Goal: Find specific page/section

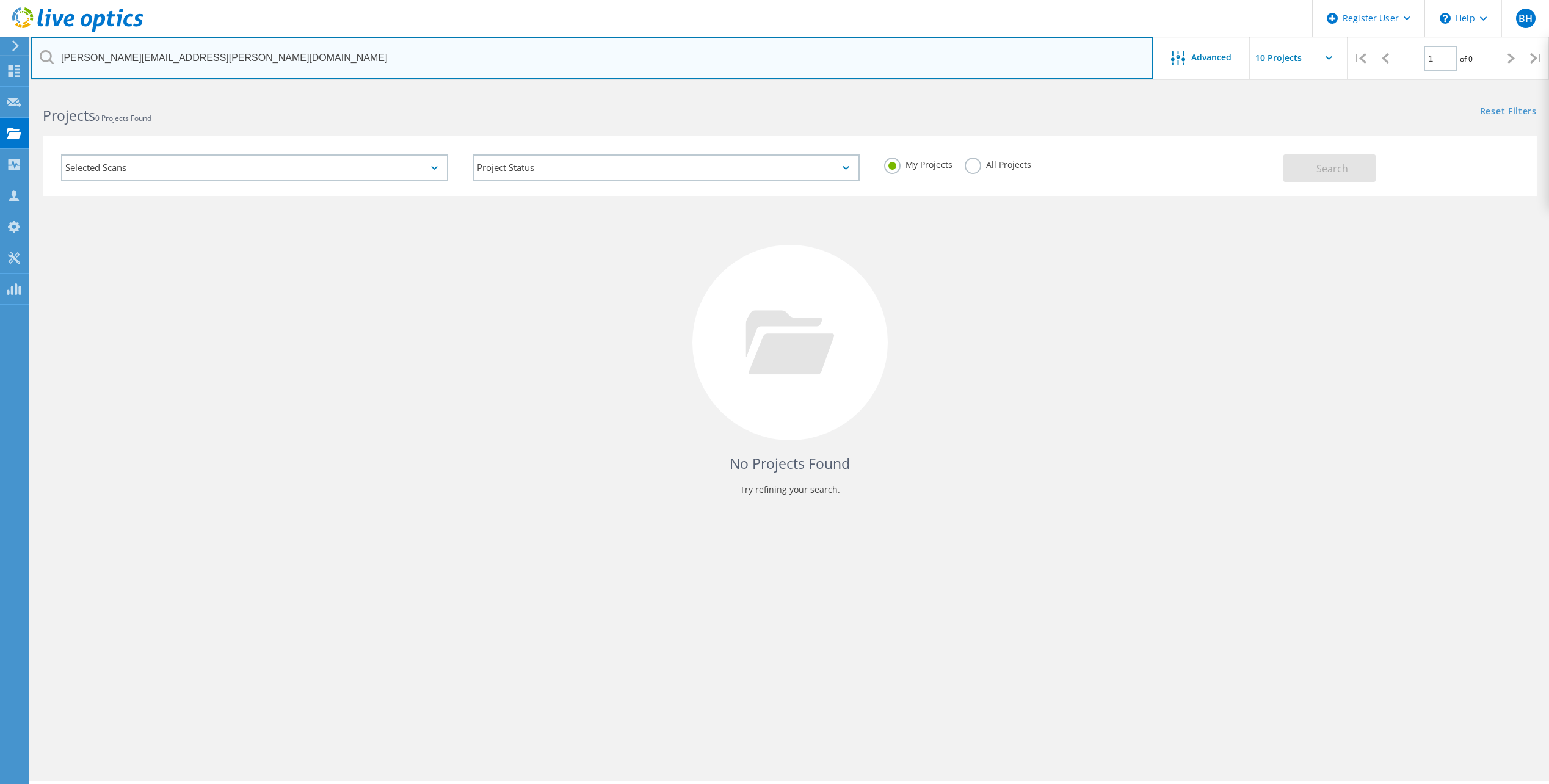
click at [167, 63] on input "jon.bjerke@cdg.us" at bounding box center [592, 58] width 1122 height 43
type input "[EMAIL_ADDRESS][DOMAIN_NAME]"
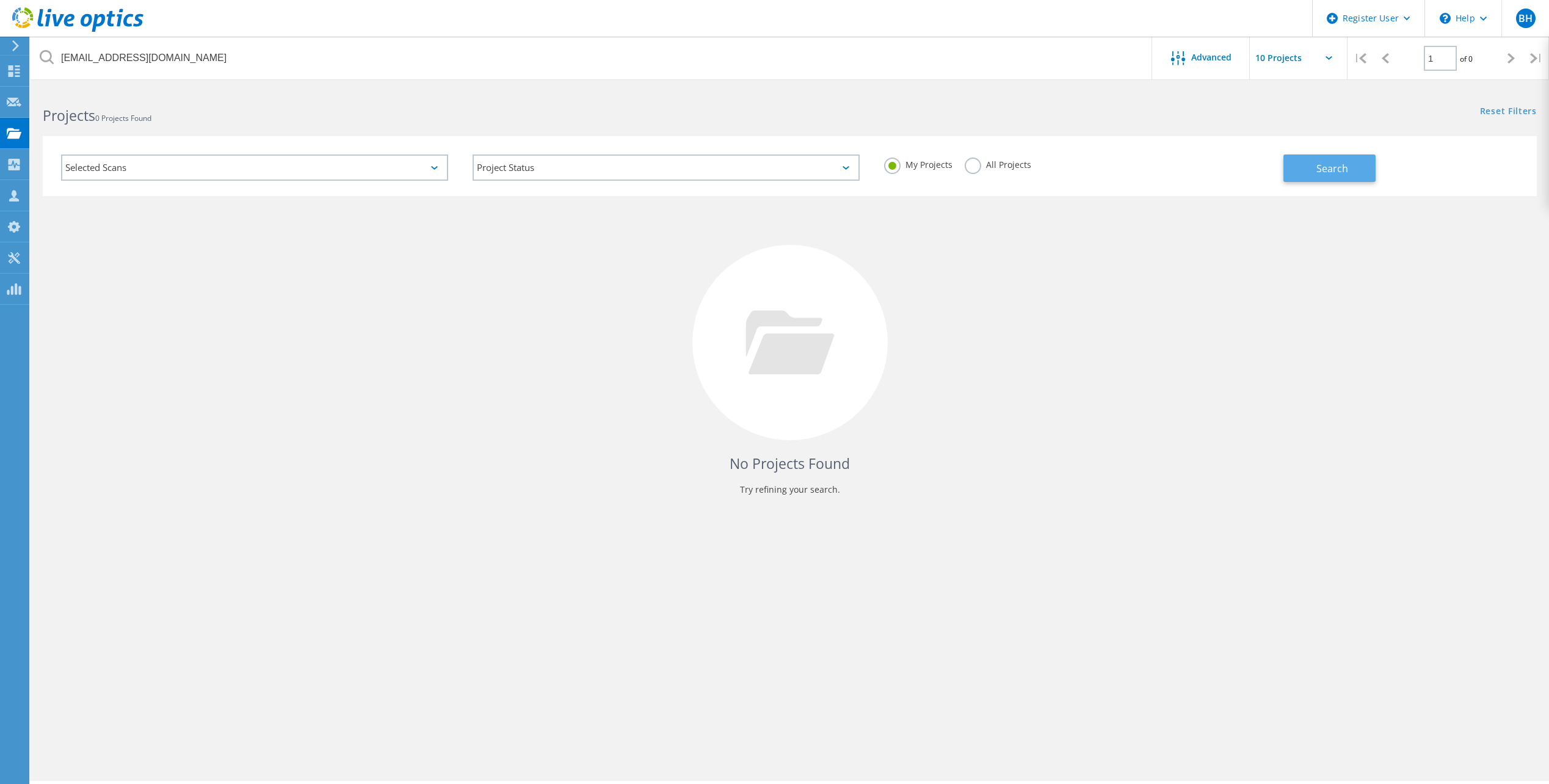
click at [1307, 158] on button "Search" at bounding box center [1330, 168] width 92 height 27
click at [968, 167] on label "All Projects" at bounding box center [998, 163] width 67 height 11
click at [0, 0] on input "All Projects" at bounding box center [0, 0] width 0 height 0
click at [1314, 178] on button "Search" at bounding box center [1330, 168] width 92 height 27
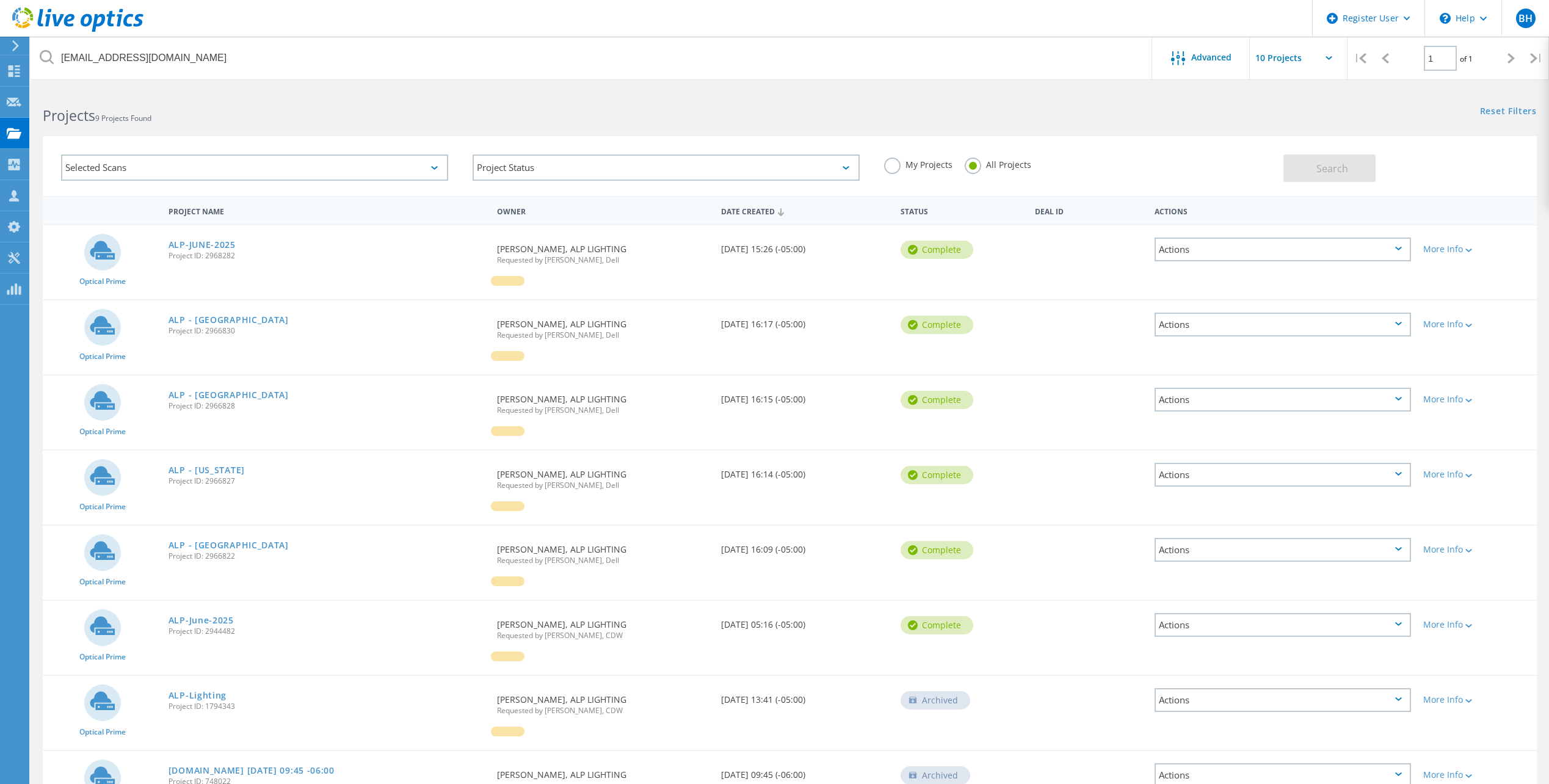
scroll to position [144, 0]
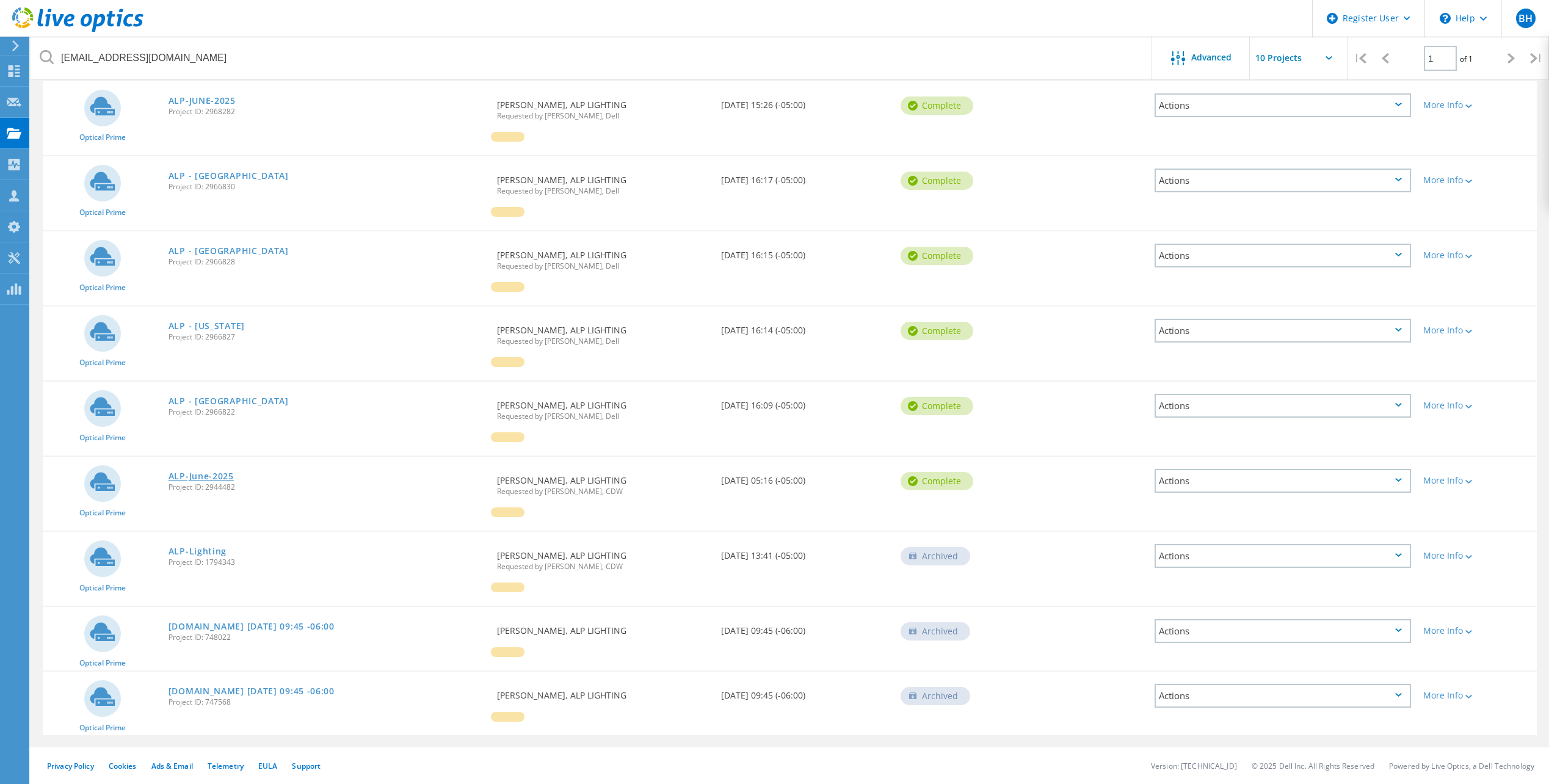
click at [197, 478] on link "ALP-June-2025" at bounding box center [201, 476] width 66 height 8
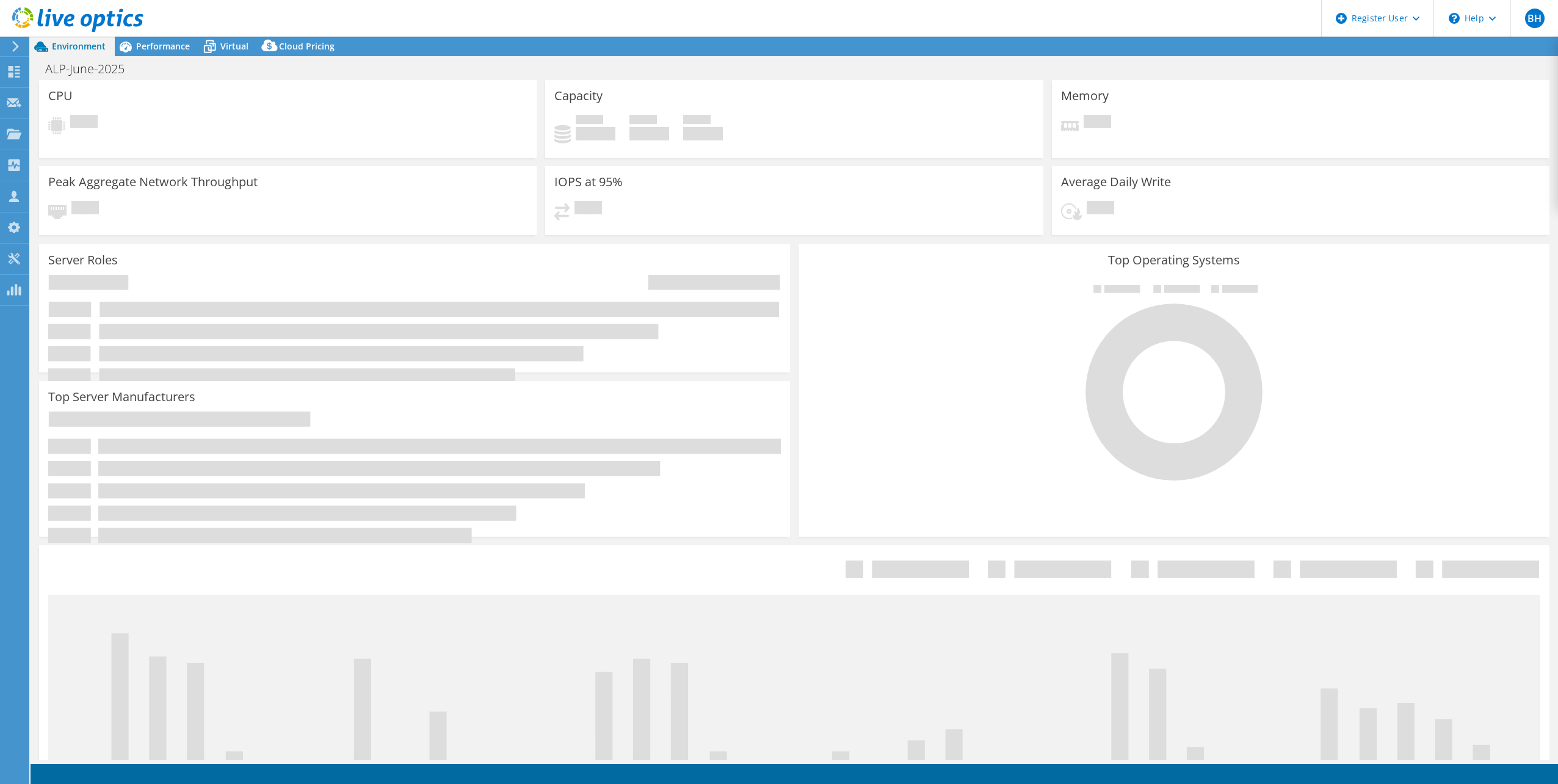
select select "USD"
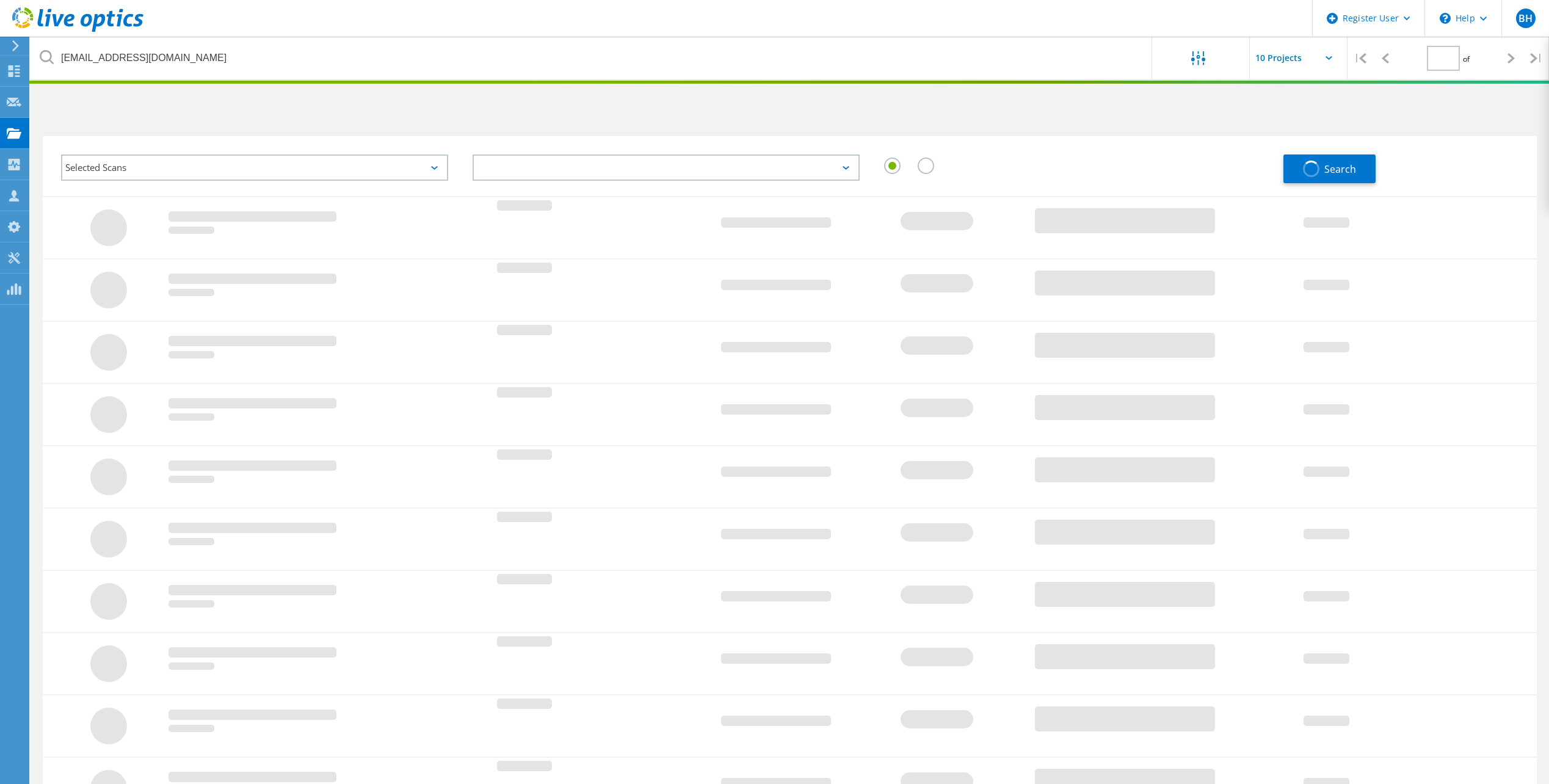
type input "1"
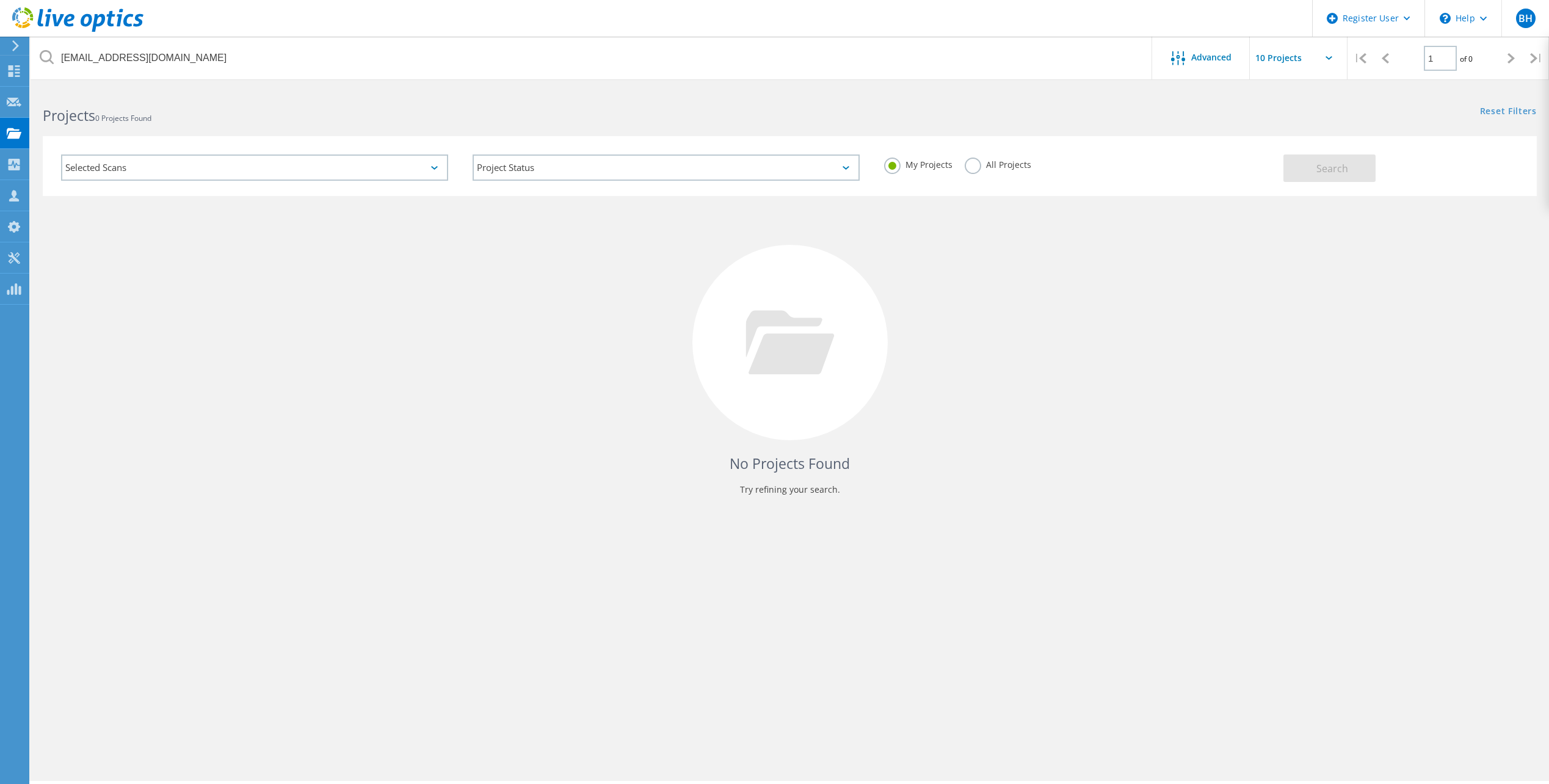
click at [976, 169] on label "All Projects" at bounding box center [998, 163] width 67 height 11
click at [0, 0] on input "All Projects" at bounding box center [0, 0] width 0 height 0
click at [1301, 165] on button "Search" at bounding box center [1330, 168] width 92 height 27
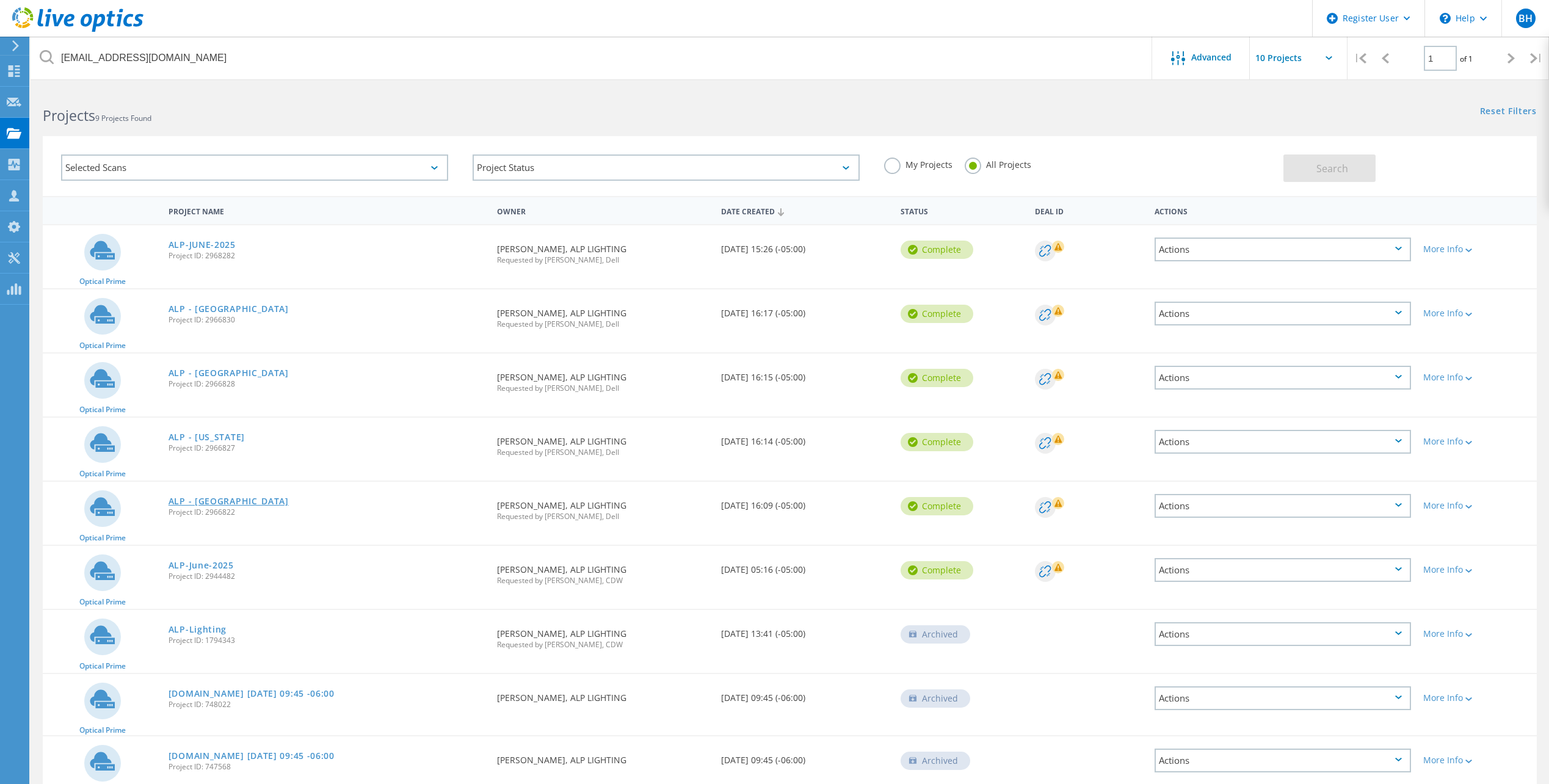
click at [197, 497] on link "ALP - [GEOGRAPHIC_DATA]" at bounding box center [228, 500] width 120 height 8
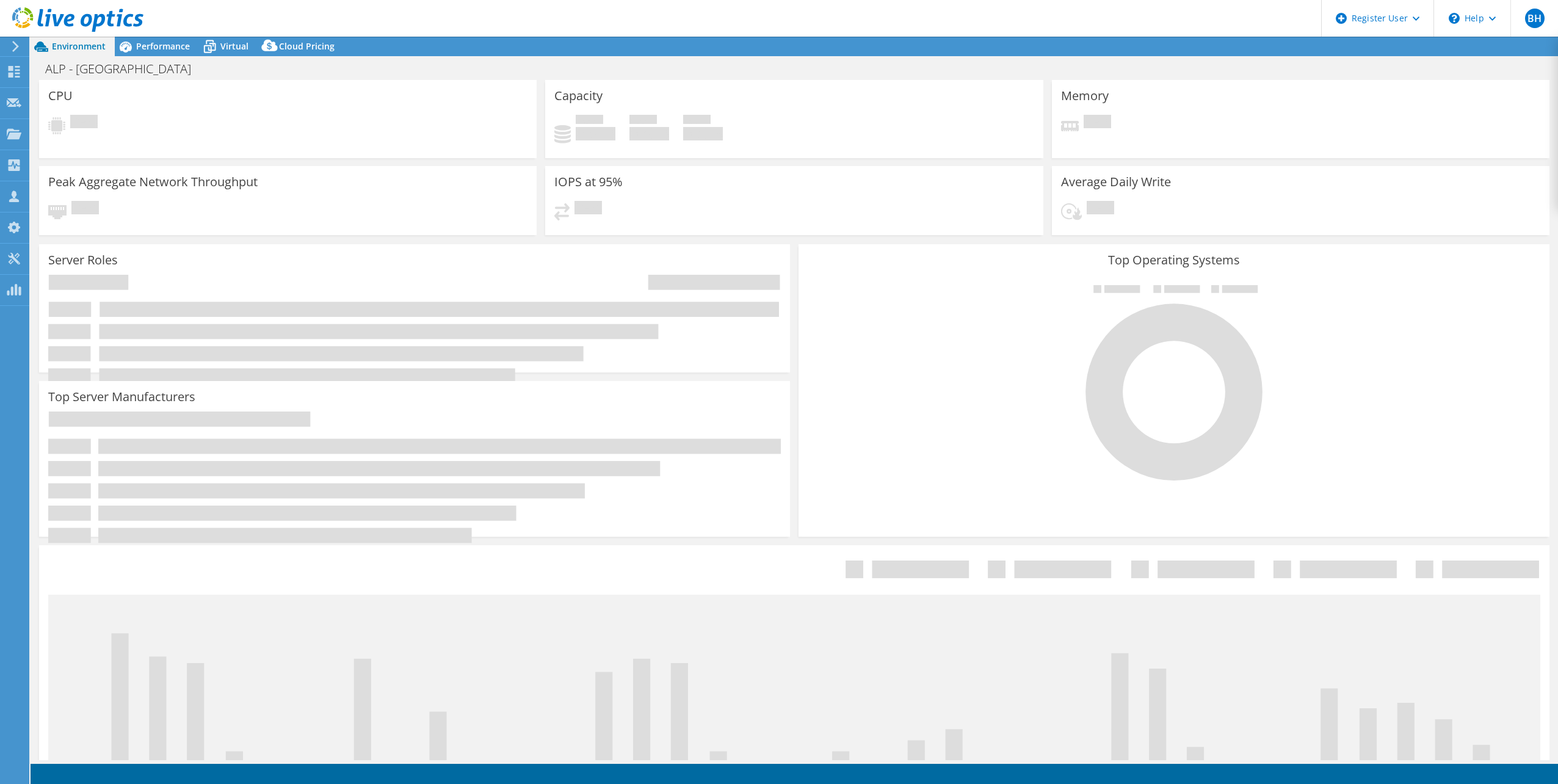
select select "USD"
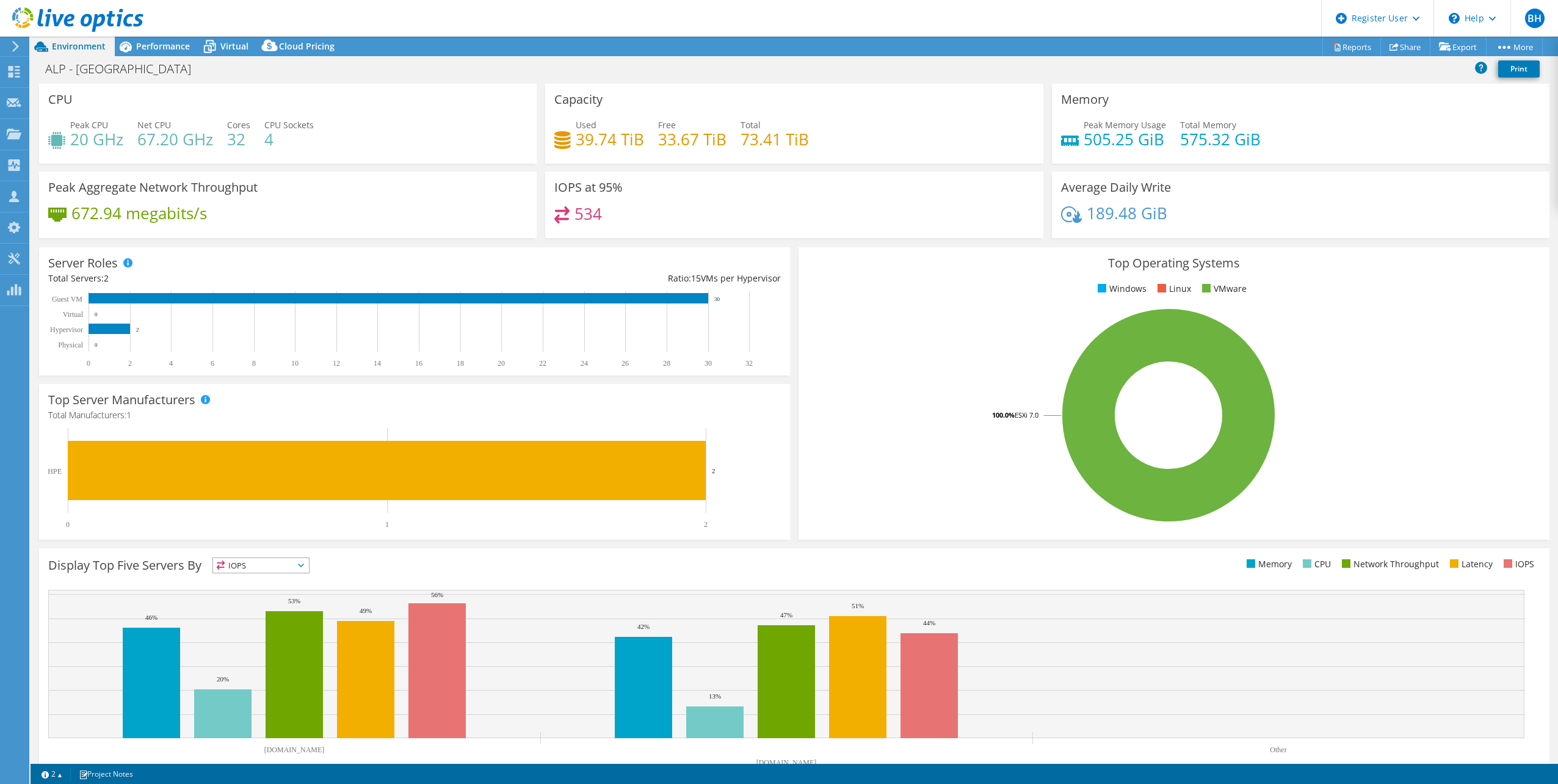
click at [852, 481] on rect at bounding box center [1168, 415] width 722 height 214
